Goal: Navigation & Orientation: Find specific page/section

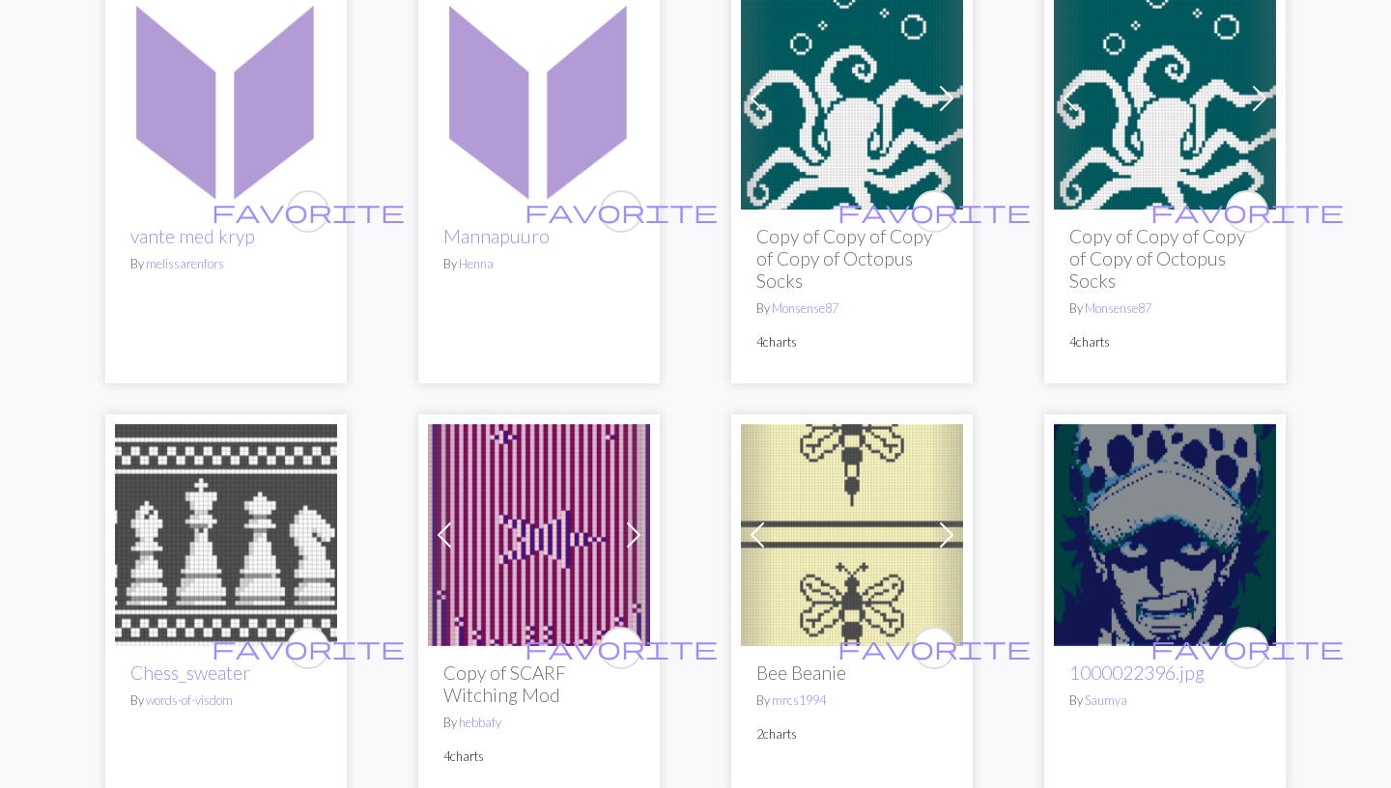
scroll to position [392, 0]
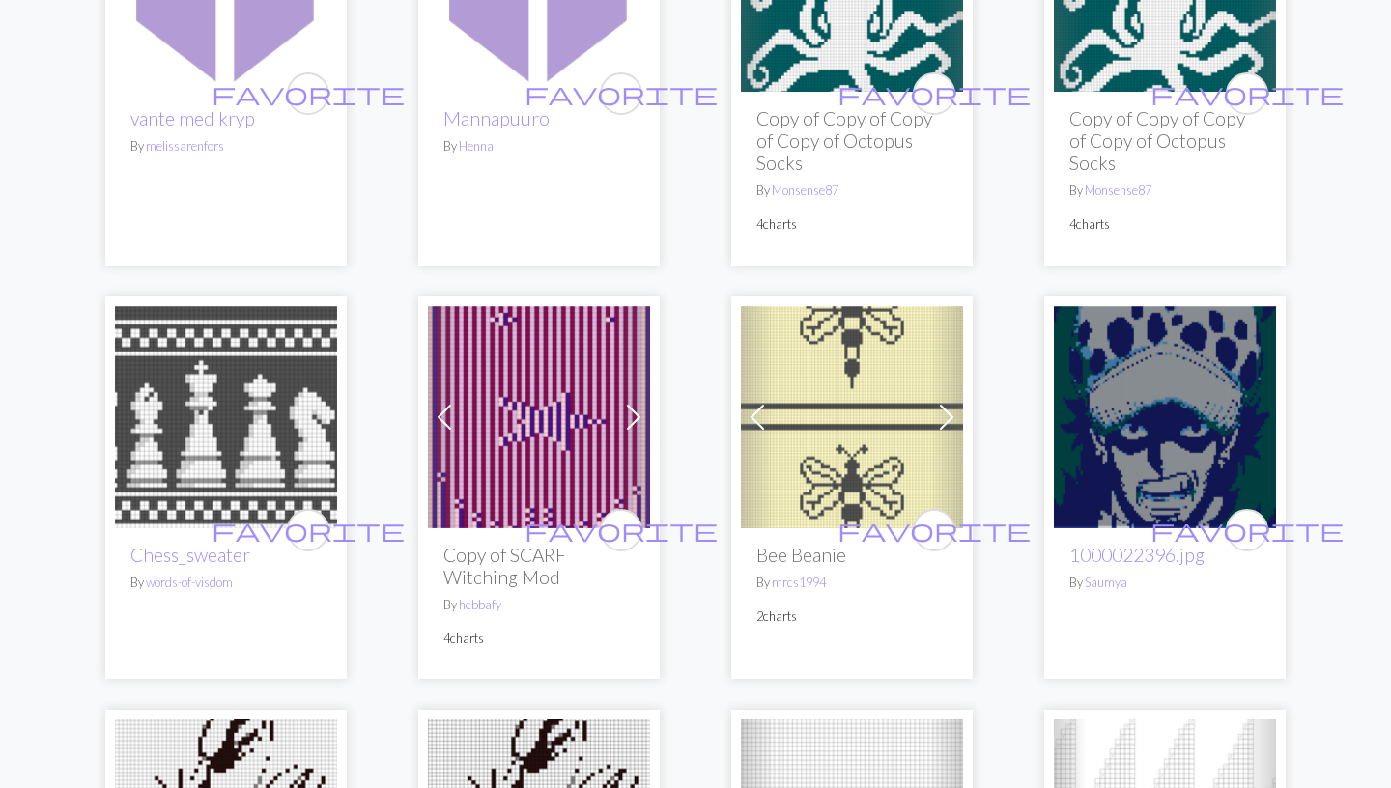
click at [652, 198] on div "favorite Mannapuuro By [PERSON_NAME]" at bounding box center [538, 62] width 241 height 405
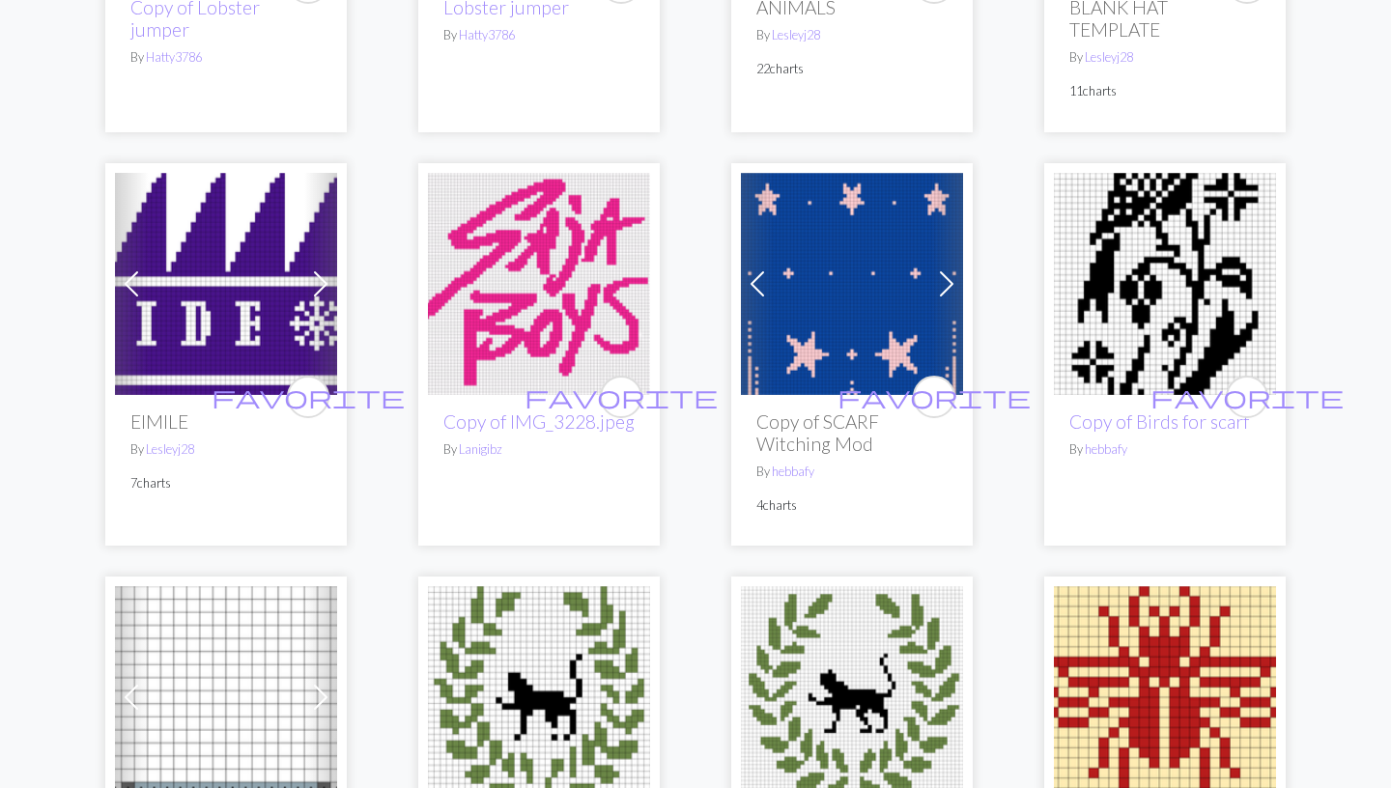
scroll to position [1507, 0]
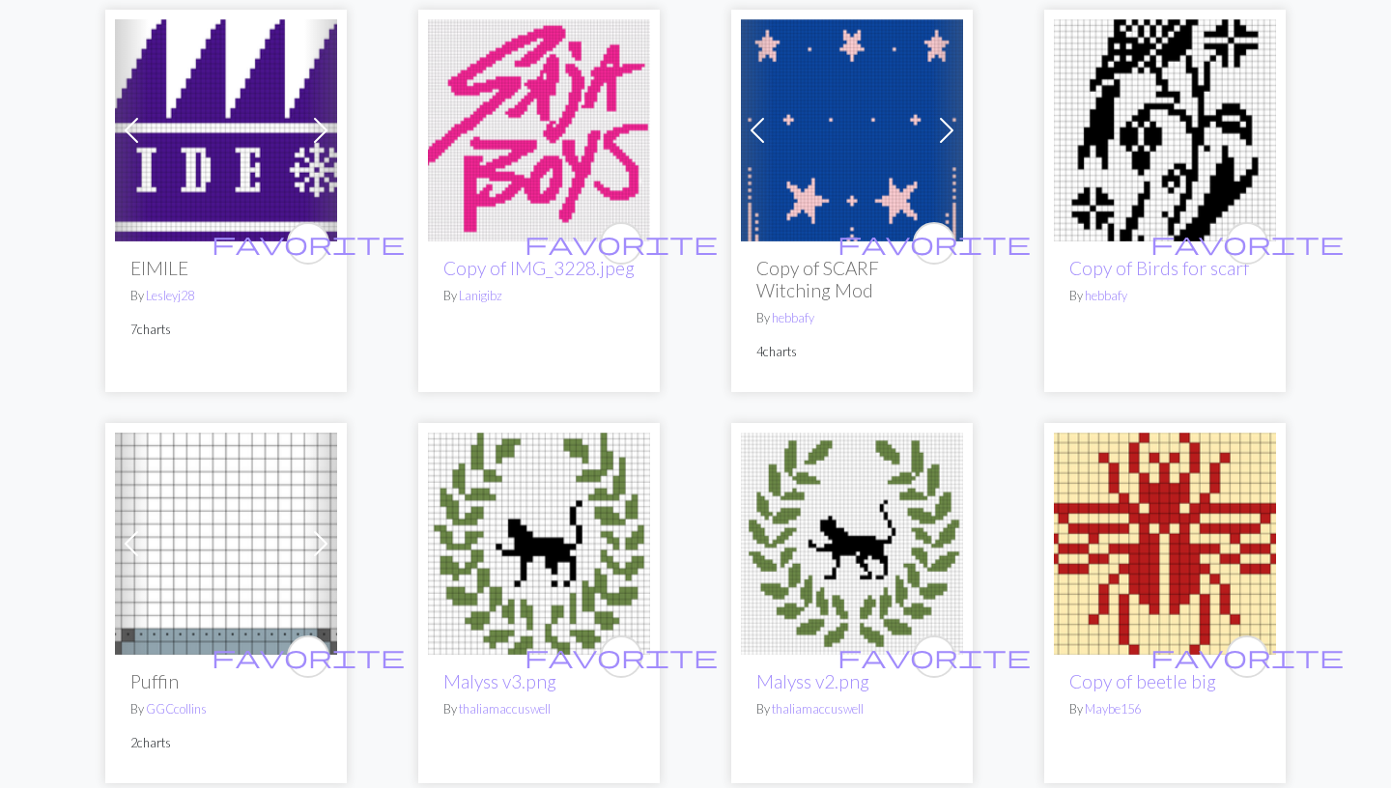
click at [1118, 121] on img at bounding box center [1165, 130] width 222 height 222
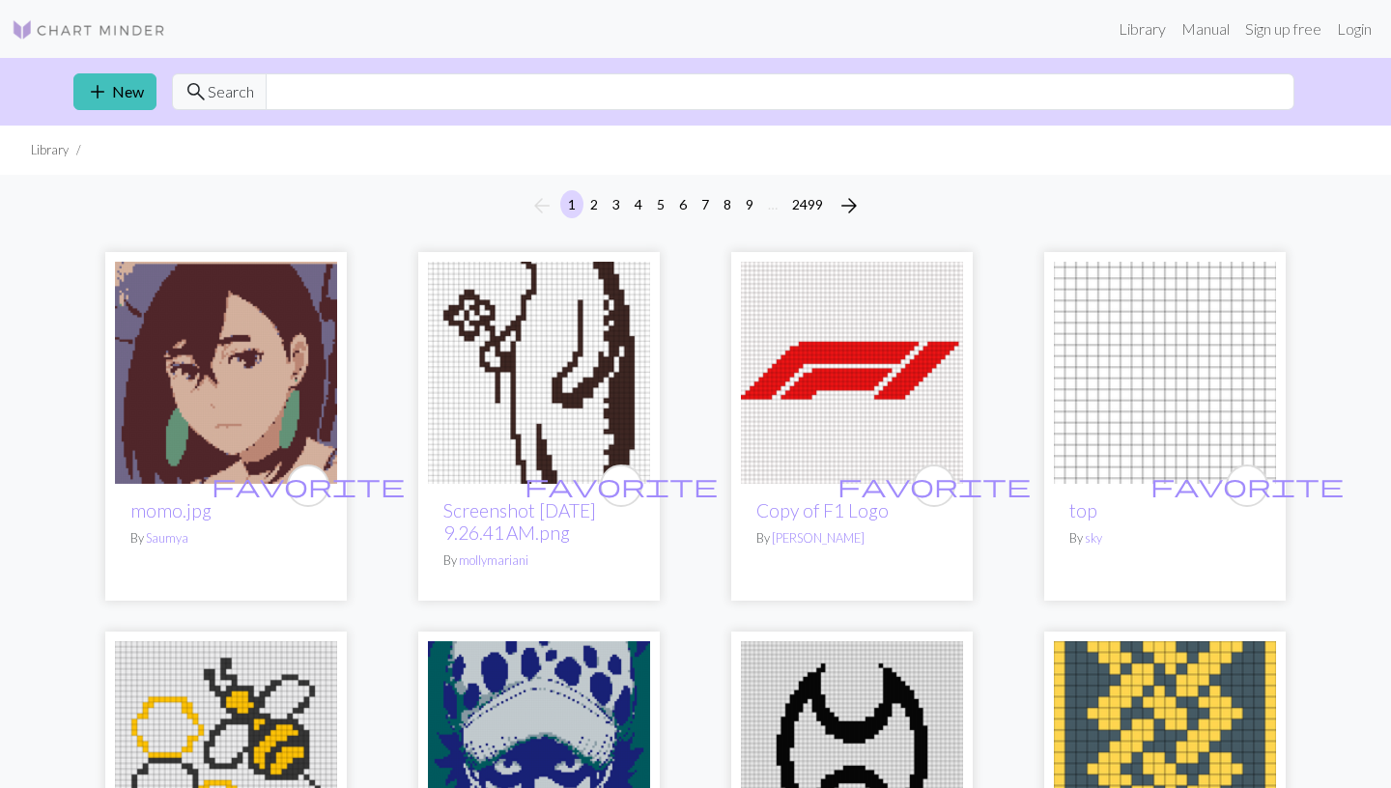
click at [465, 396] on img at bounding box center [539, 373] width 222 height 222
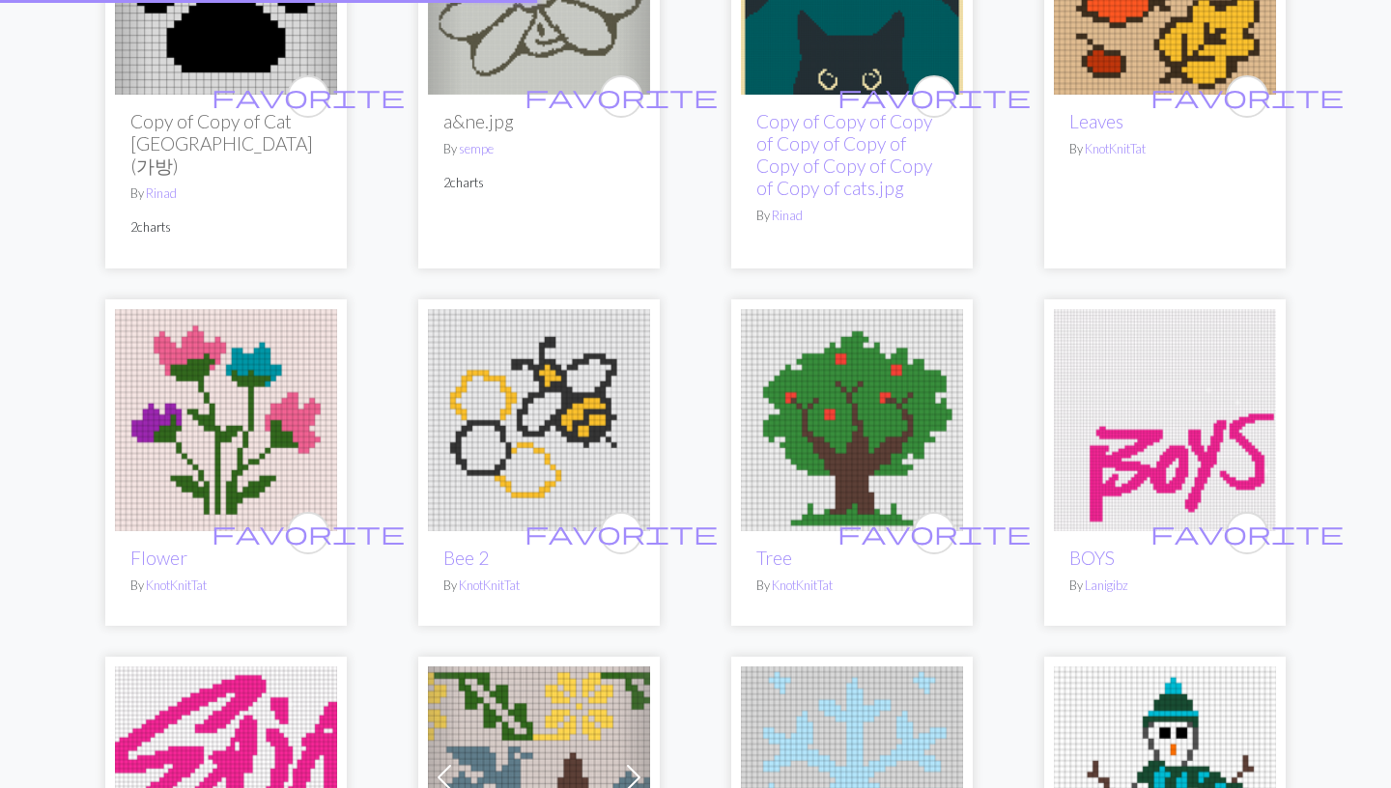
scroll to position [1597, 0]
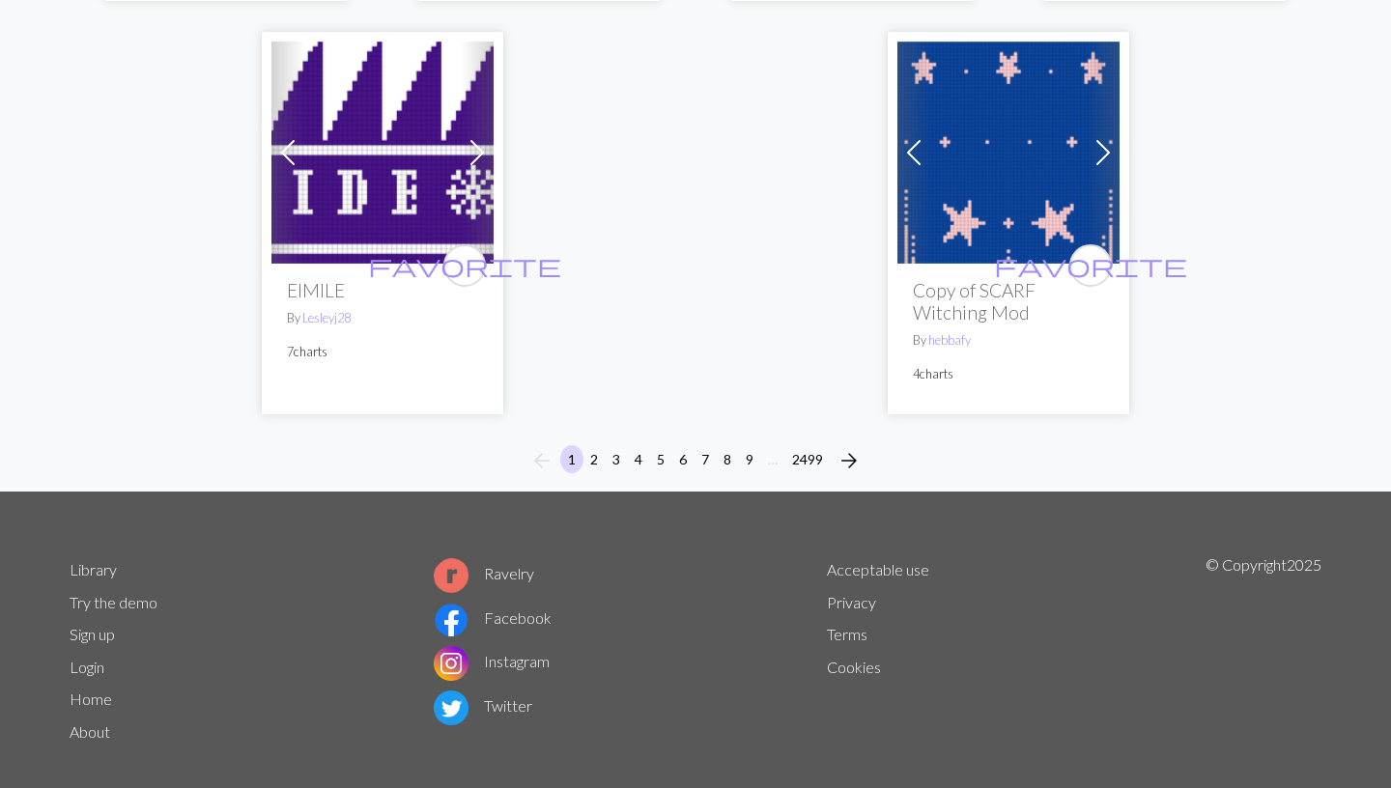
scroll to position [5050, 0]
click at [595, 445] on button "2" at bounding box center [593, 459] width 23 height 28
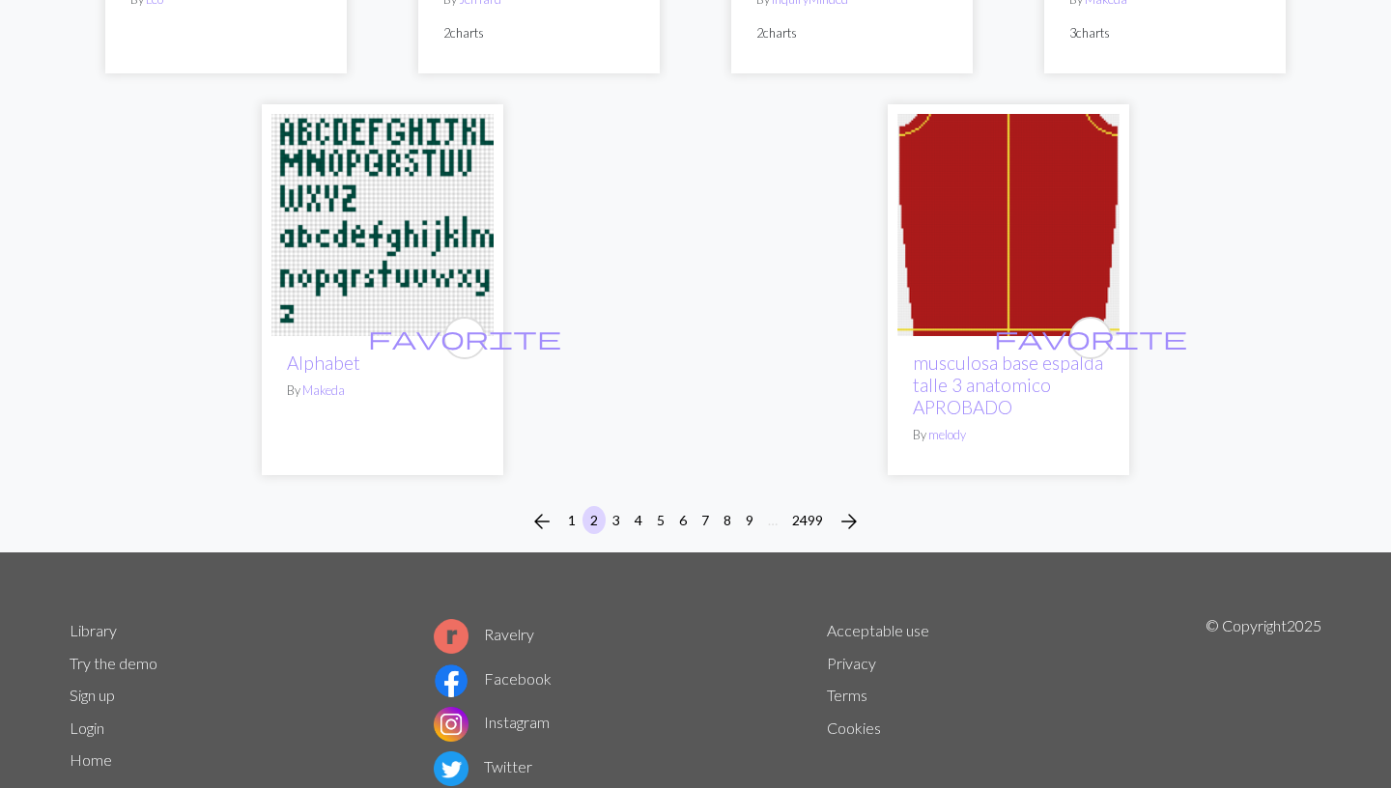
scroll to position [4949, 0]
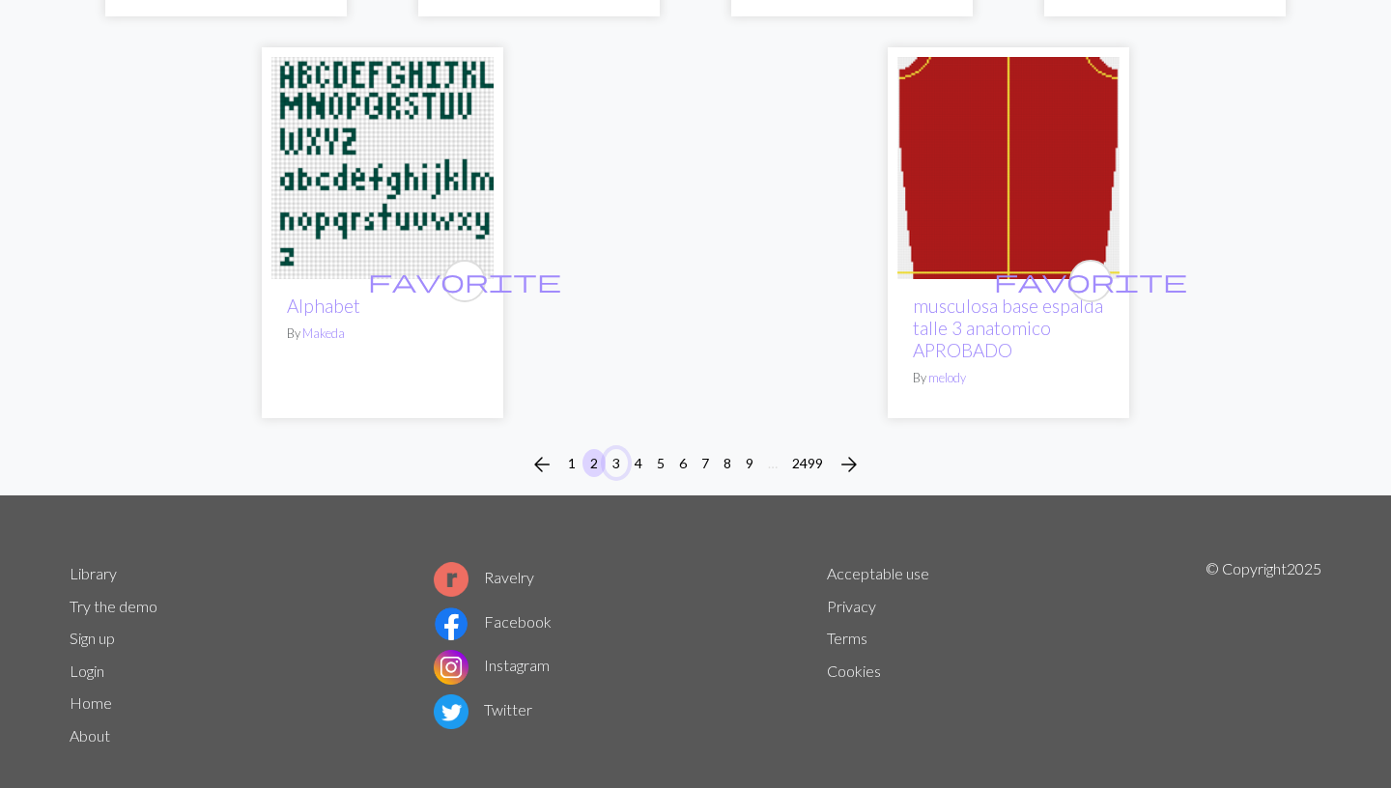
click at [617, 449] on button "3" at bounding box center [616, 463] width 23 height 28
